Goal: Task Accomplishment & Management: Complete application form

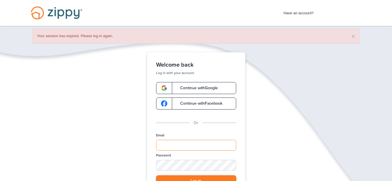
type input "**********"
click at [179, 179] on button "Log in" at bounding box center [196, 182] width 80 height 12
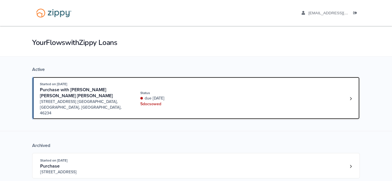
click at [239, 93] on div "Started on Aug. 14th, 2025 Purchase with Kevin Michael sanchez daza 1207 Rushmo…" at bounding box center [193, 98] width 306 height 35
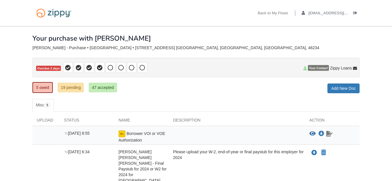
click at [329, 134] on icon "Waiting for your co-borrower to e-sign" at bounding box center [329, 134] width 6 height 6
click at [323, 134] on icon "Download Borrower VOI or VOE Authorization" at bounding box center [321, 134] width 6 height 6
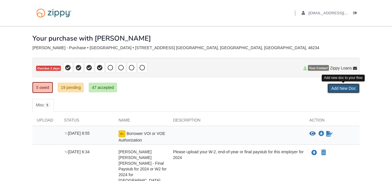
click at [340, 92] on link "Add New Doc" at bounding box center [343, 89] width 32 height 10
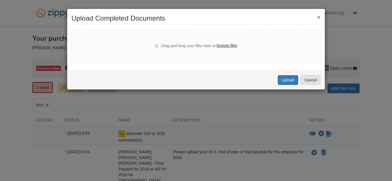
click at [227, 44] on label "browse files" at bounding box center [226, 46] width 20 height 6
click at [0, 0] on input "browse files" at bounding box center [0, 0] width 0 height 0
select select "****"
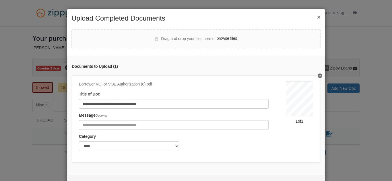
scroll to position [23, 0]
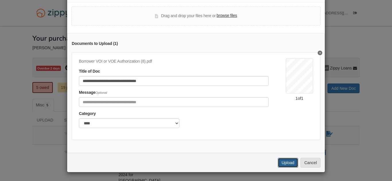
click at [289, 164] on button "Upload" at bounding box center [288, 163] width 20 height 10
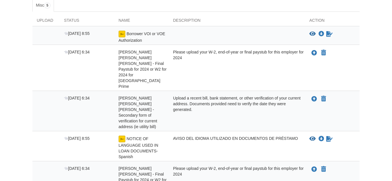
scroll to position [101, 0]
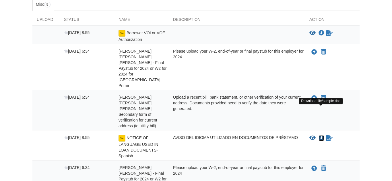
click at [319, 136] on icon "Download NOTICE OF LANGUAGE USED IN LOAN DOCUMENTS-Spanish" at bounding box center [321, 139] width 6 height 6
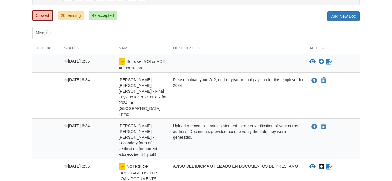
scroll to position [71, 0]
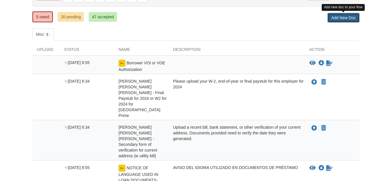
click at [348, 19] on link "Add New Doc" at bounding box center [343, 18] width 32 height 10
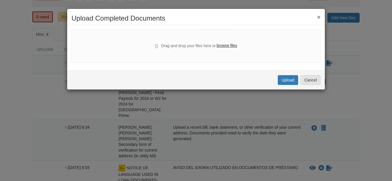
click at [222, 46] on label "browse files" at bounding box center [226, 46] width 20 height 6
click at [0, 0] on input "browse files" at bounding box center [0, 0] width 0 height 0
select select "****"
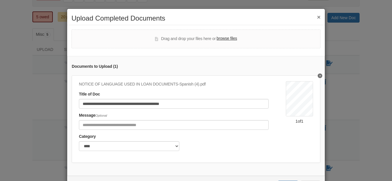
click at [391, 163] on div "**********" at bounding box center [196, 90] width 392 height 181
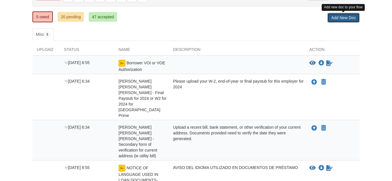
click at [327, 18] on link "Add New Doc" at bounding box center [343, 18] width 32 height 10
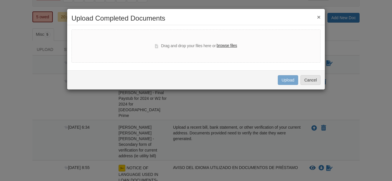
click at [228, 44] on label "browse files" at bounding box center [226, 46] width 20 height 6
click at [0, 0] on input "browse files" at bounding box center [0, 0] width 0 height 0
click at [319, 16] on button "×" at bounding box center [318, 17] width 3 height 6
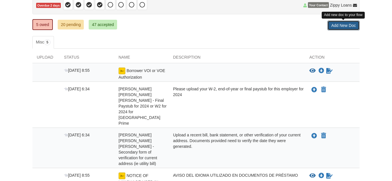
scroll to position [64, 0]
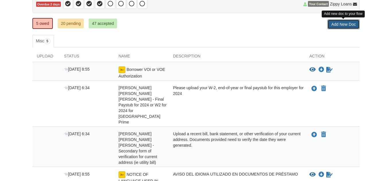
click at [343, 23] on link "Add New Doc" at bounding box center [343, 24] width 32 height 10
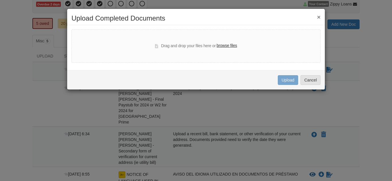
click at [235, 45] on label "browse files" at bounding box center [226, 46] width 20 height 6
click at [0, 0] on input "browse files" at bounding box center [0, 0] width 0 height 0
click at [317, 17] on button "×" at bounding box center [318, 17] width 3 height 6
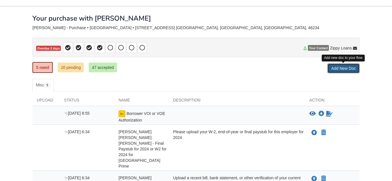
scroll to position [0, 0]
